Goal: Find contact information: Find contact information

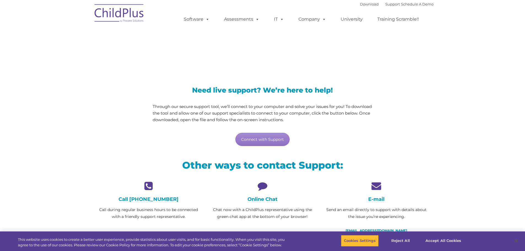
drag, startPoint x: 261, startPoint y: 186, endPoint x: 260, endPoint y: 189, distance: 2.8
click at [261, 187] on icon at bounding box center [262, 186] width 105 height 10
click at [263, 199] on h4 "Online Chat" at bounding box center [262, 199] width 105 height 6
click at [262, 182] on icon at bounding box center [262, 186] width 105 height 10
click at [265, 216] on p "Chat now with a ChildPlus representative using the green chat app at the bottom…" at bounding box center [262, 213] width 105 height 14
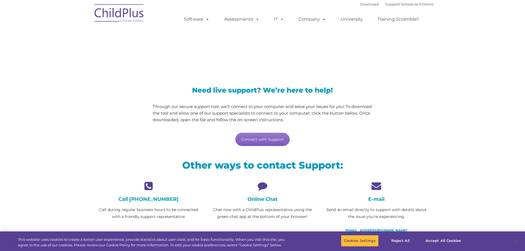
click at [260, 138] on link "Connect with Support" at bounding box center [262, 139] width 54 height 13
click at [332, 128] on div "Need live support? We’re here to help! Through our secure support tool, we’ll c…" at bounding box center [262, 116] width 219 height 59
click at [261, 186] on icon at bounding box center [262, 186] width 105 height 10
drag, startPoint x: 240, startPoint y: 154, endPoint x: 276, endPoint y: 176, distance: 41.9
click at [241, 157] on div "Other ways to contact Support:" at bounding box center [262, 166] width 341 height 29
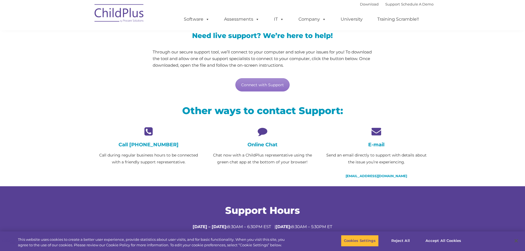
scroll to position [55, 0]
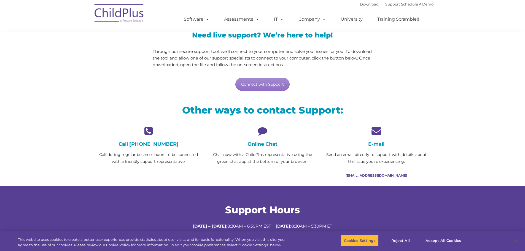
click at [371, 175] on link "[EMAIL_ADDRESS][DOMAIN_NAME]" at bounding box center [375, 175] width 61 height 4
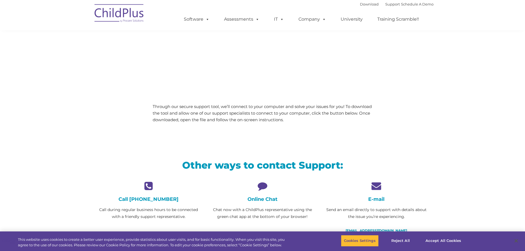
scroll to position [55, 0]
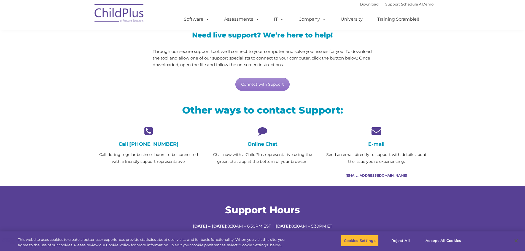
click at [394, 175] on link "[EMAIL_ADDRESS][DOMAIN_NAME]" at bounding box center [375, 175] width 61 height 4
